Goal: Information Seeking & Learning: Learn about a topic

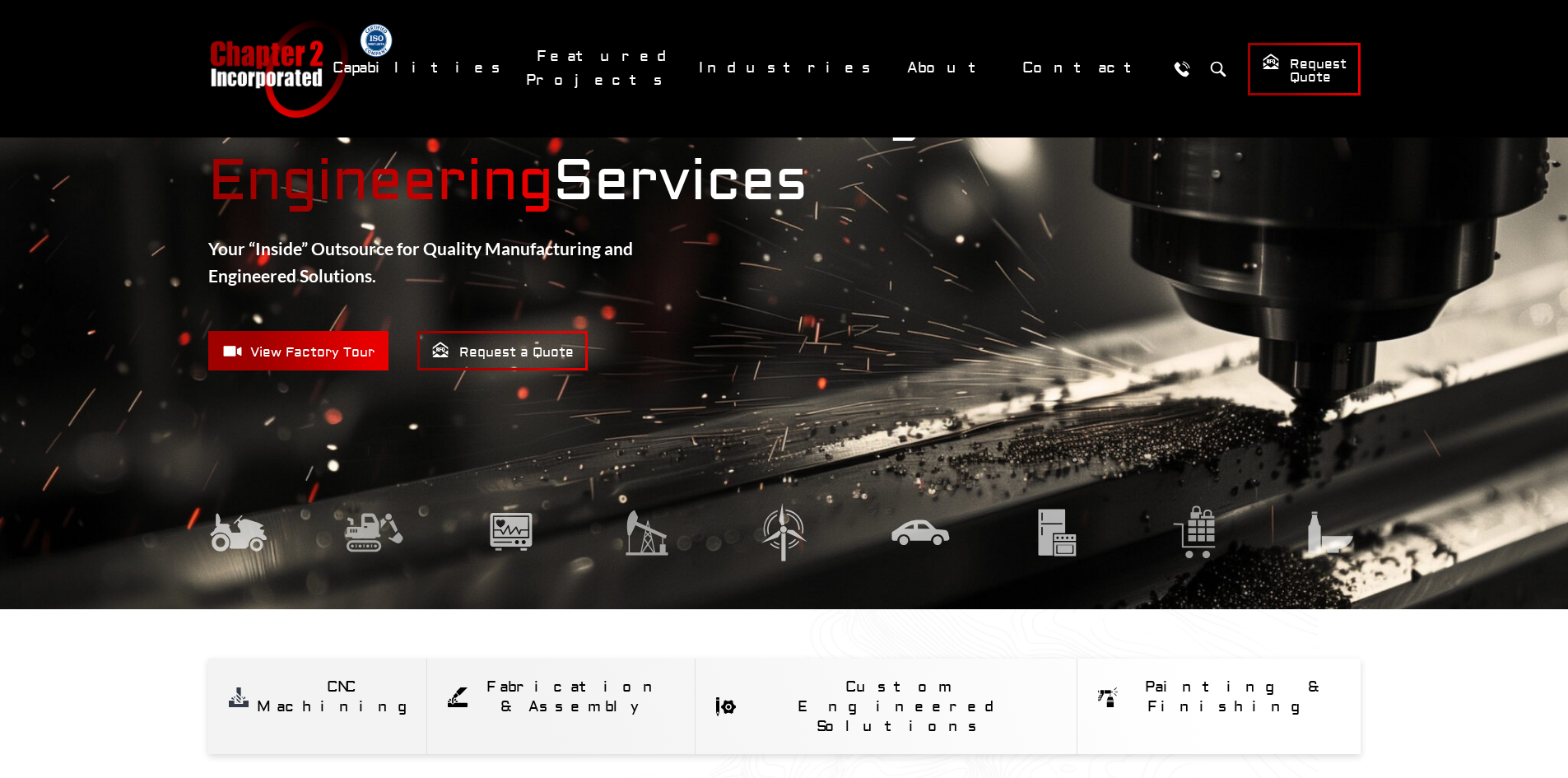
scroll to position [164, 0]
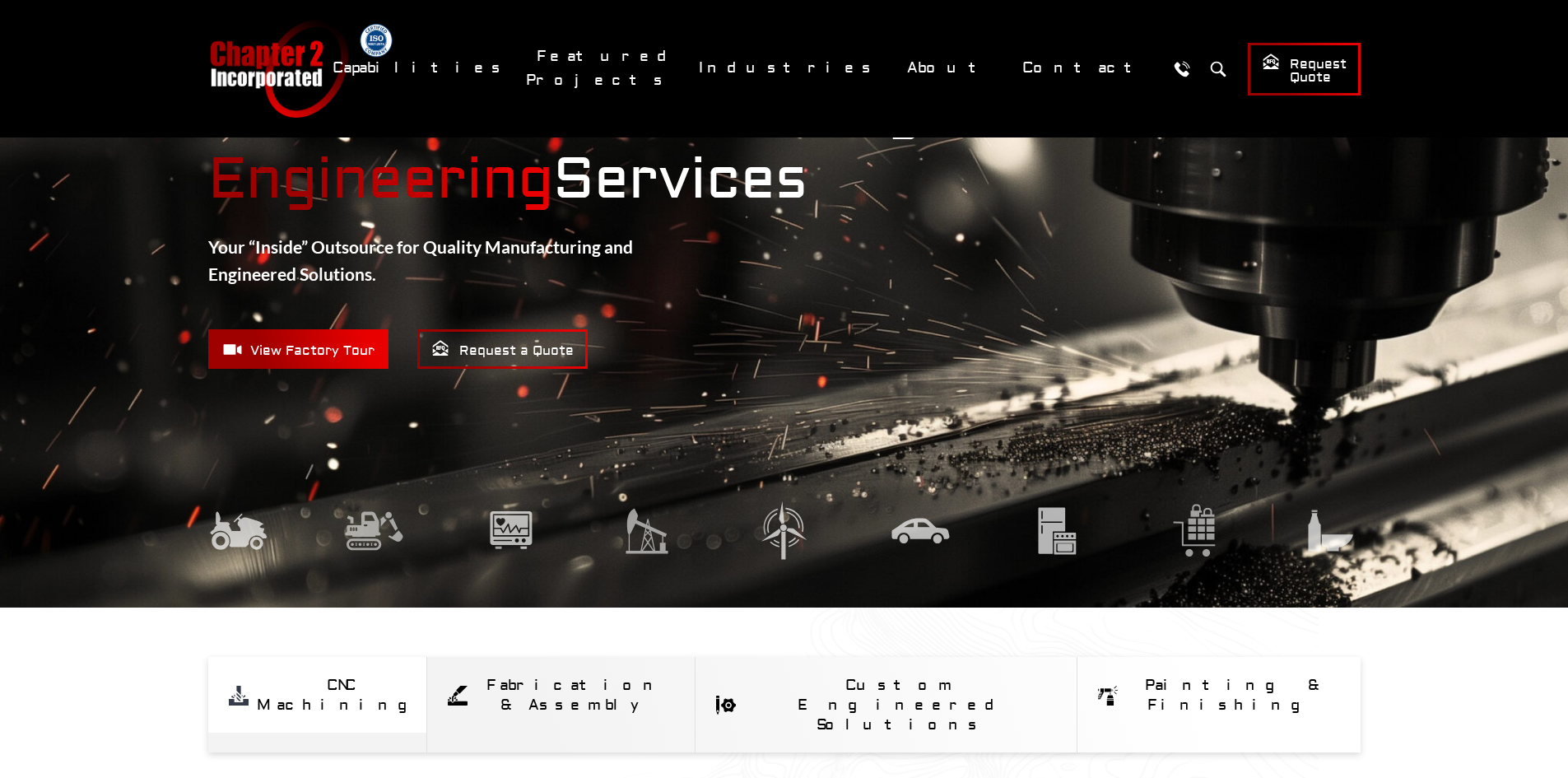
click at [426, 683] on div "CNC Machining" at bounding box center [341, 695] width 169 height 39
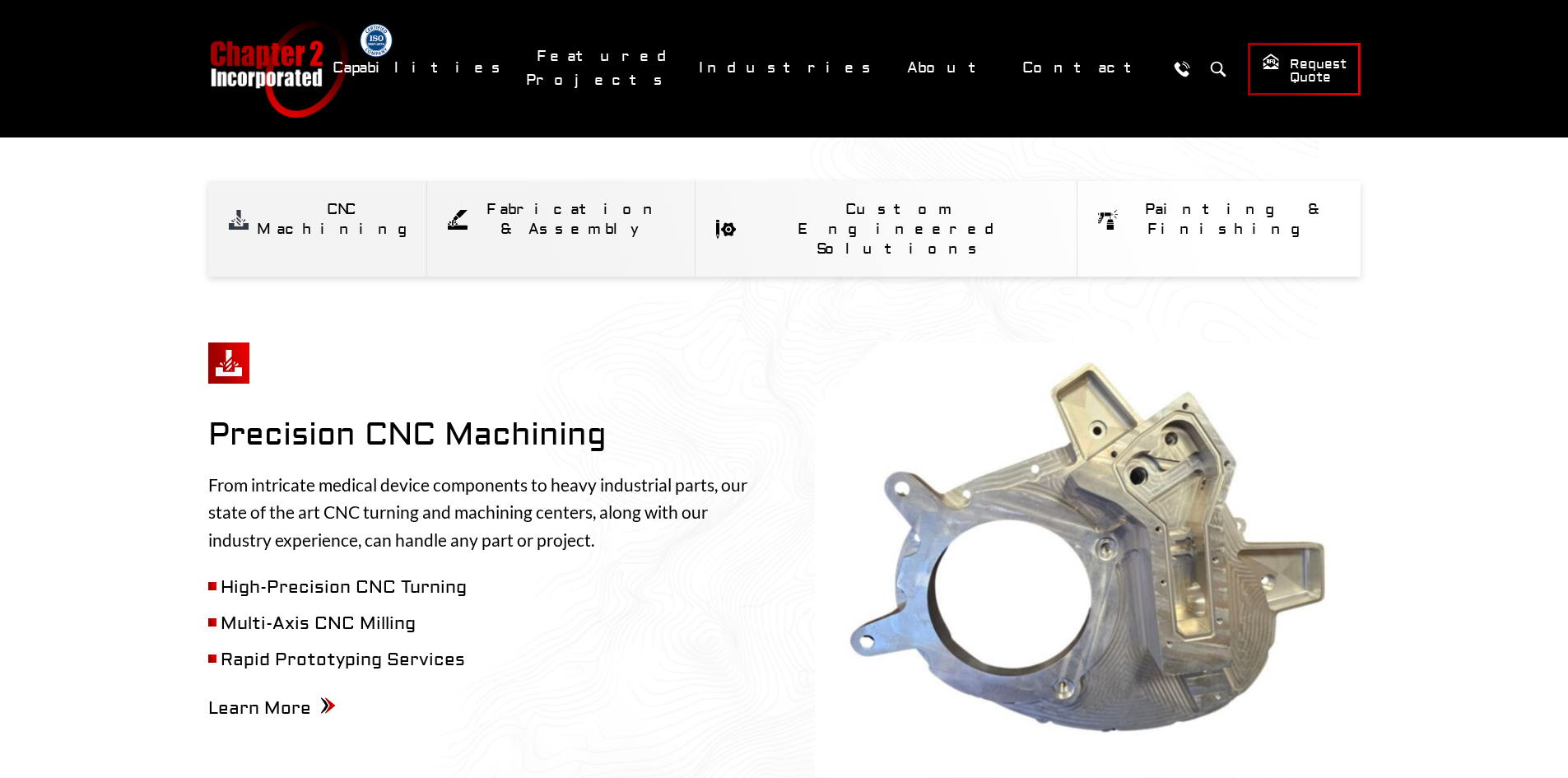
scroll to position [641, 0]
click at [260, 696] on span "Learn More" at bounding box center [273, 708] width 128 height 23
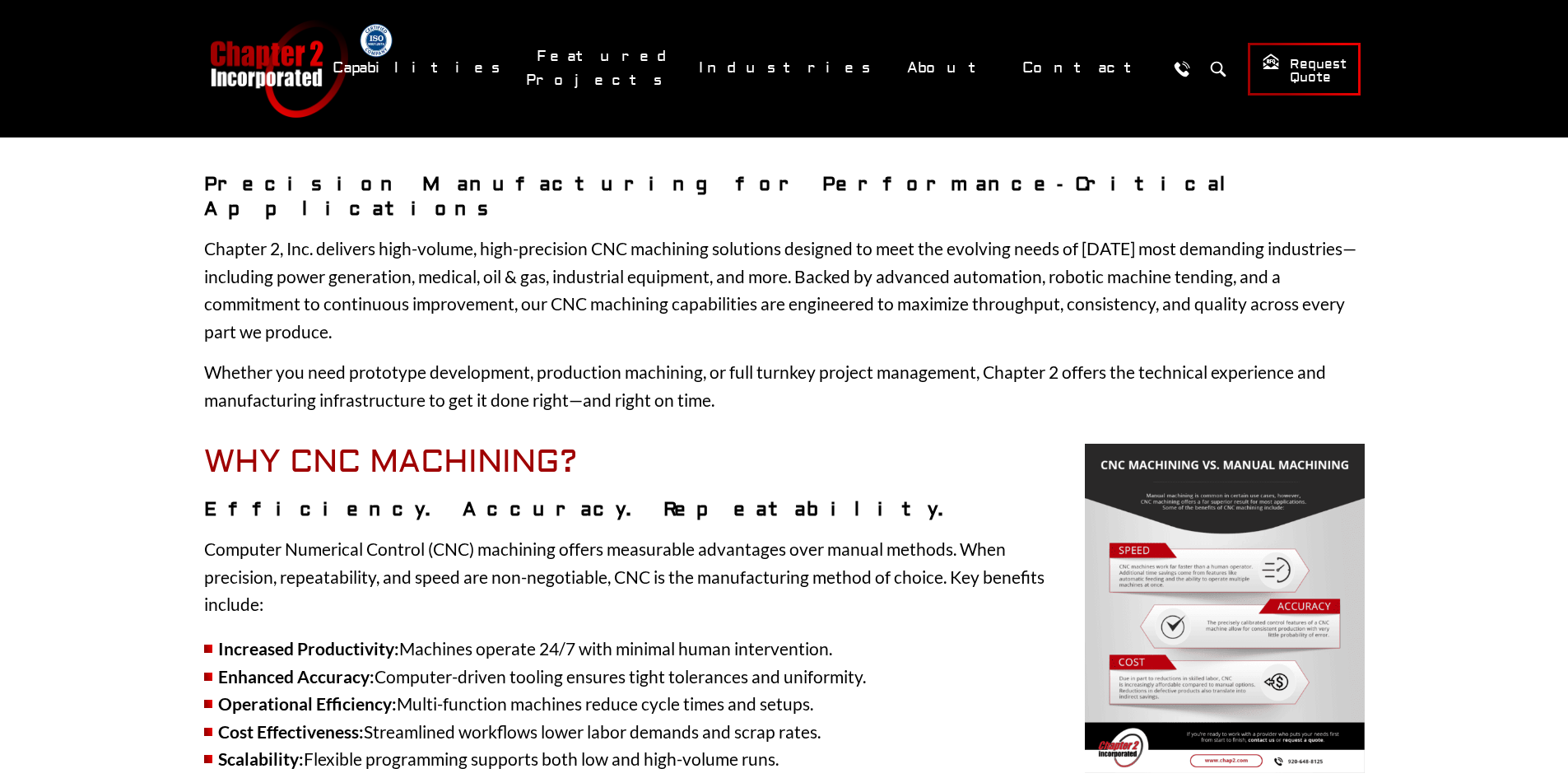
scroll to position [247, 0]
